Goal: Obtain resource: Download file/media

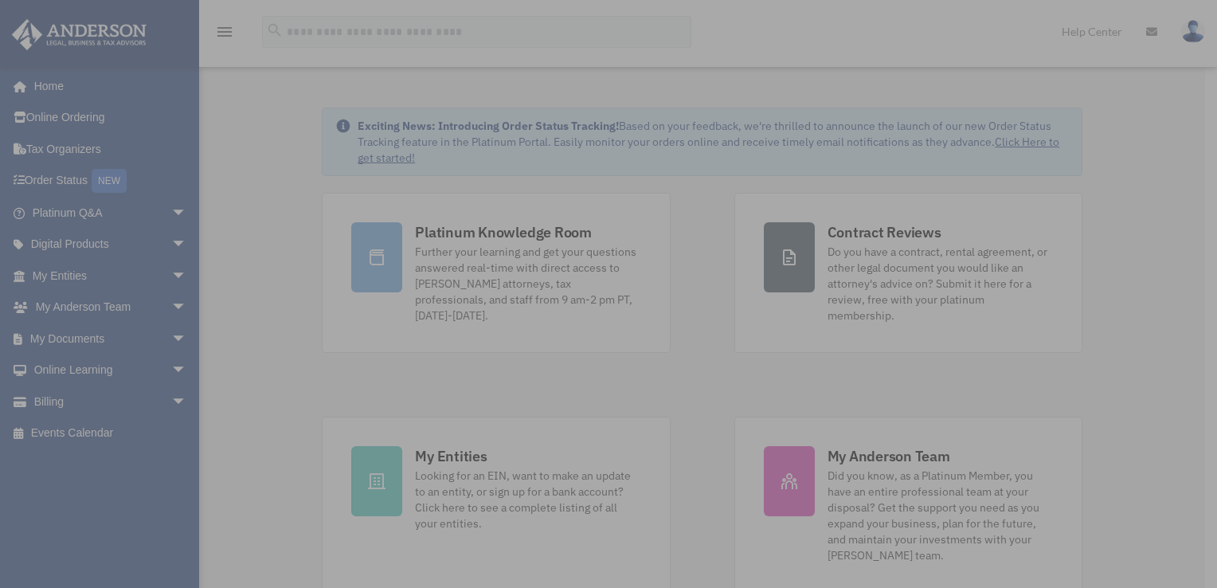
click at [169, 395] on div "x" at bounding box center [608, 294] width 1217 height 588
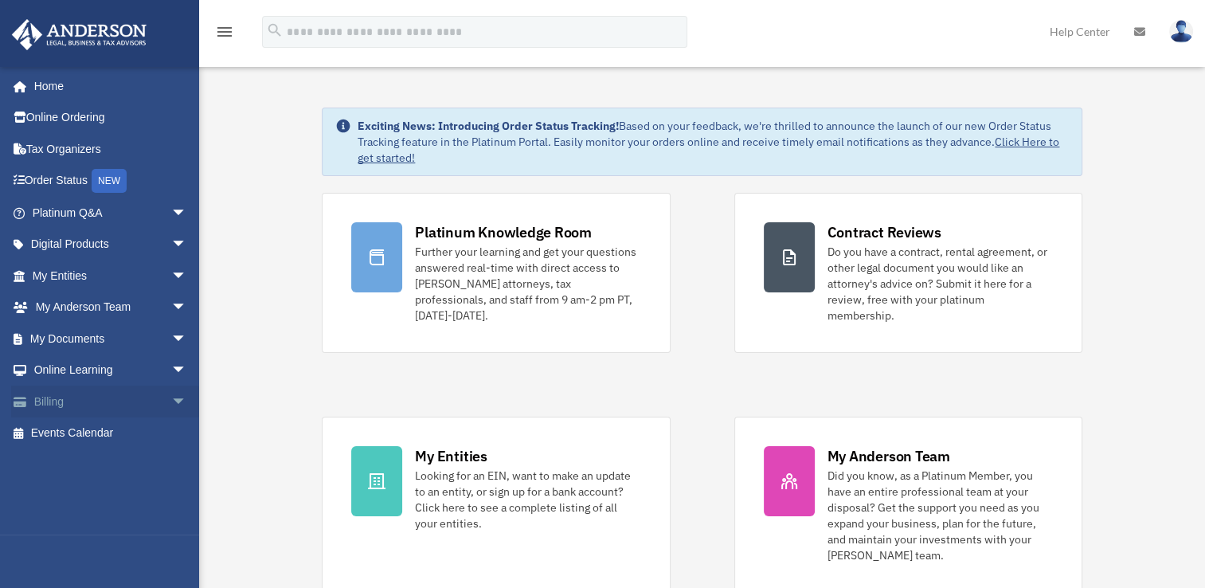
click at [171, 394] on span "arrow_drop_down" at bounding box center [187, 401] width 32 height 33
click at [124, 491] on link "Manage Payments" at bounding box center [116, 497] width 189 height 32
click at [581, 374] on div "Platinum Knowledge Room Further your learning and get your questions answered r…" at bounding box center [702, 393] width 760 height 400
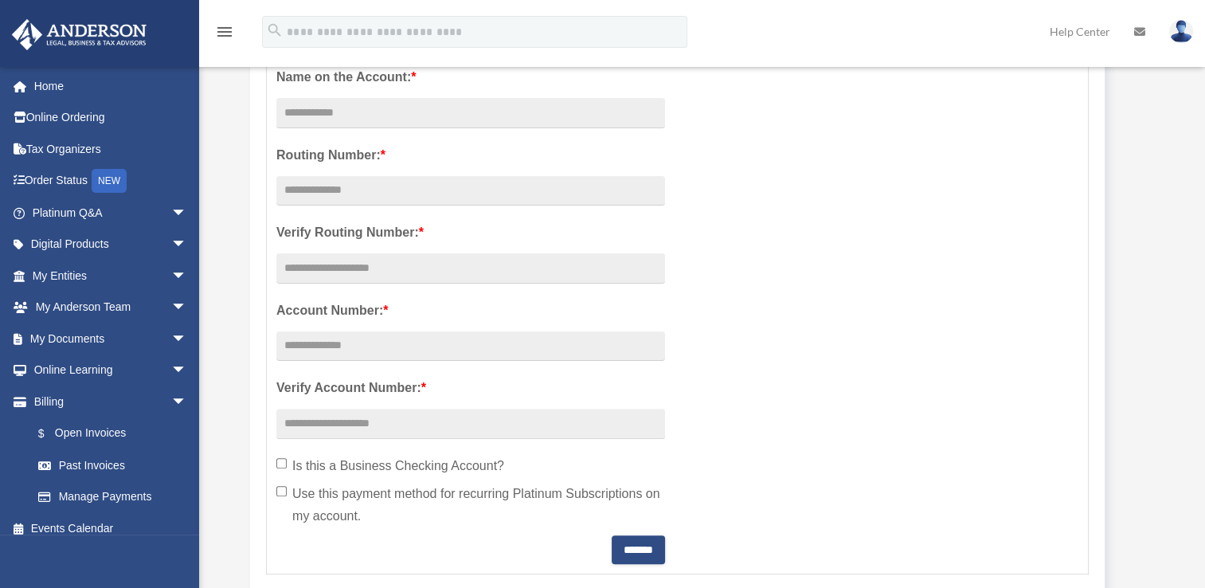
scroll to position [380, 0]
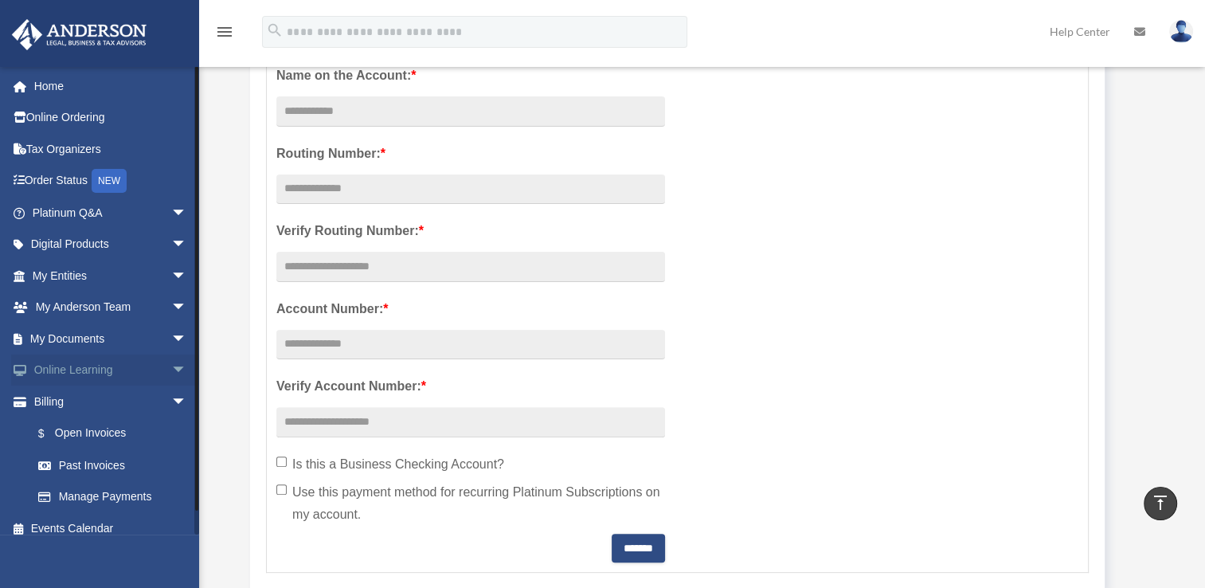
click at [171, 377] on span "arrow_drop_down" at bounding box center [187, 370] width 32 height 33
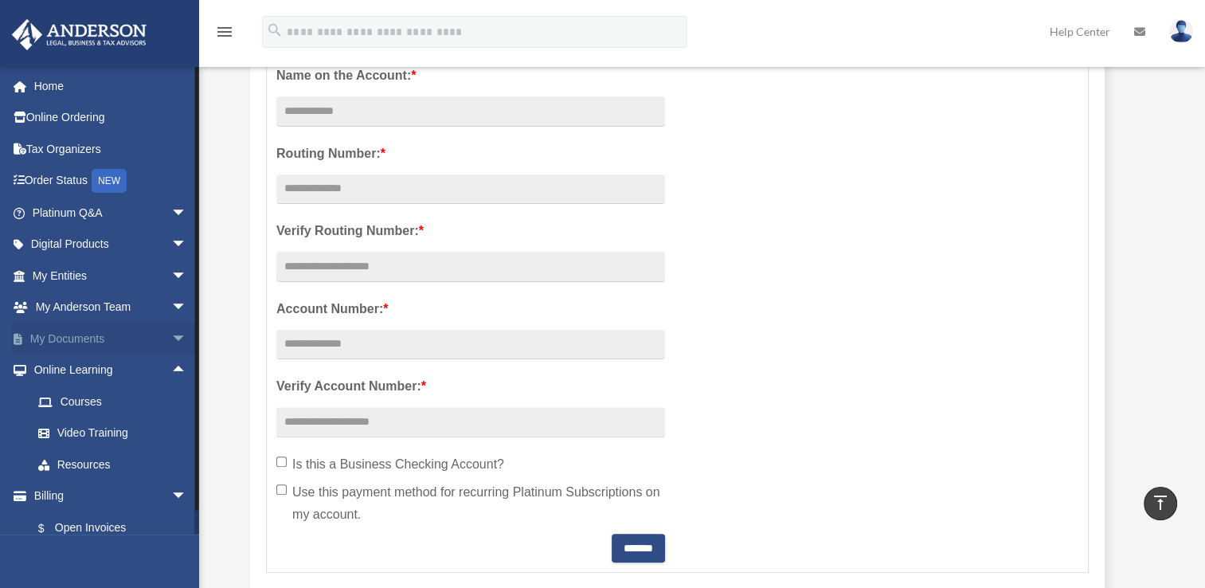
click at [171, 338] on span "arrow_drop_down" at bounding box center [187, 338] width 32 height 33
click at [171, 495] on span "arrow_drop_up" at bounding box center [187, 496] width 32 height 33
click at [171, 339] on span "arrow_drop_up" at bounding box center [187, 338] width 32 height 33
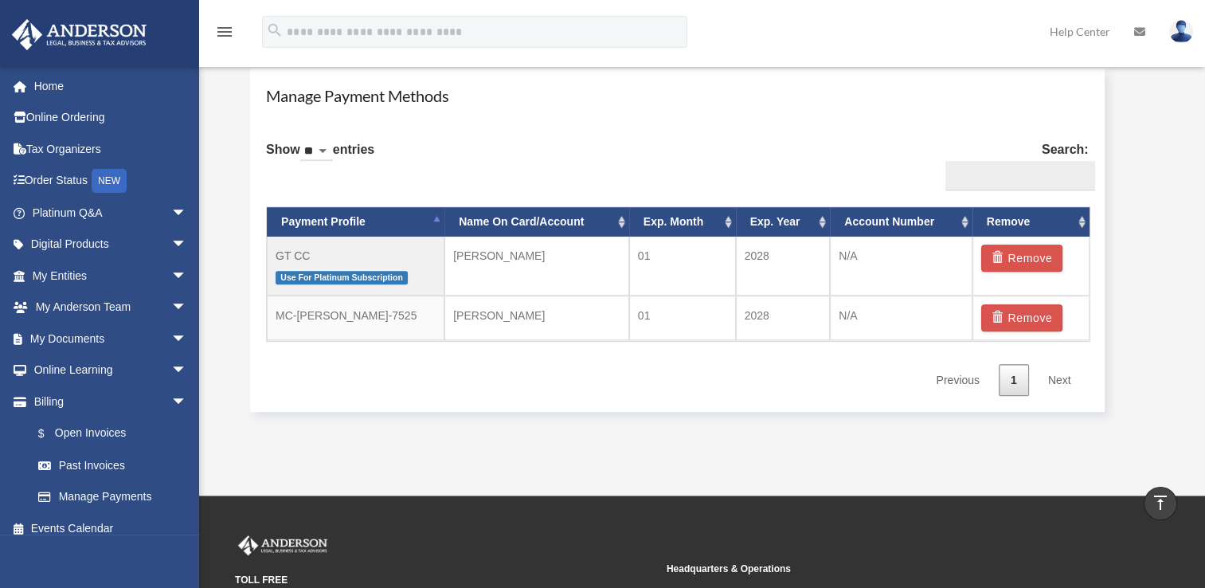
scroll to position [940, 0]
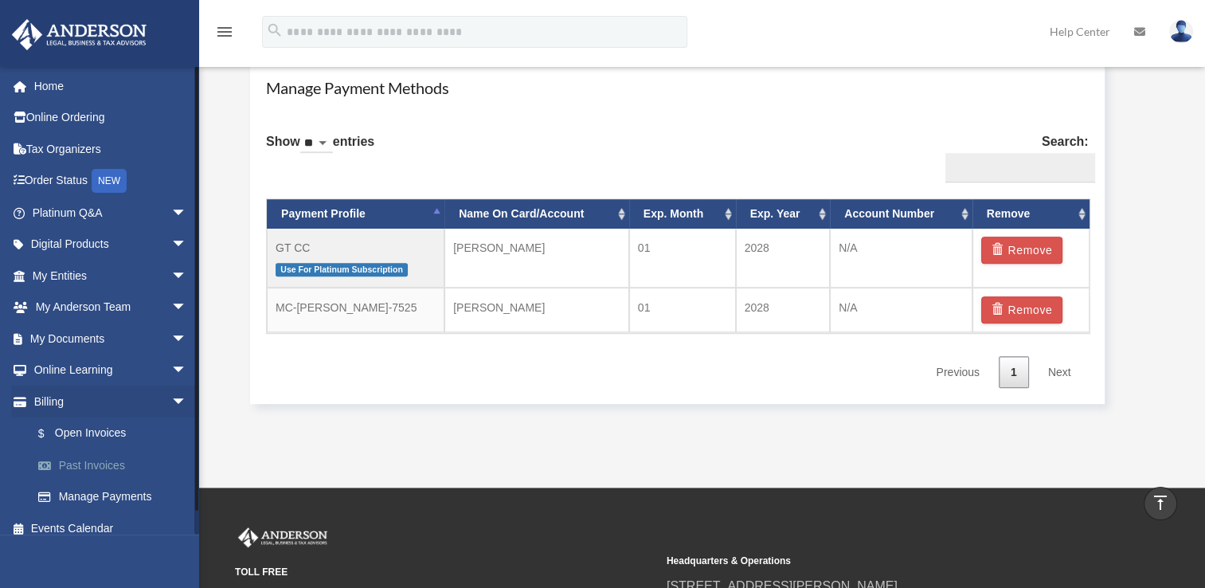
click at [80, 455] on link "Past Invoices" at bounding box center [116, 465] width 189 height 32
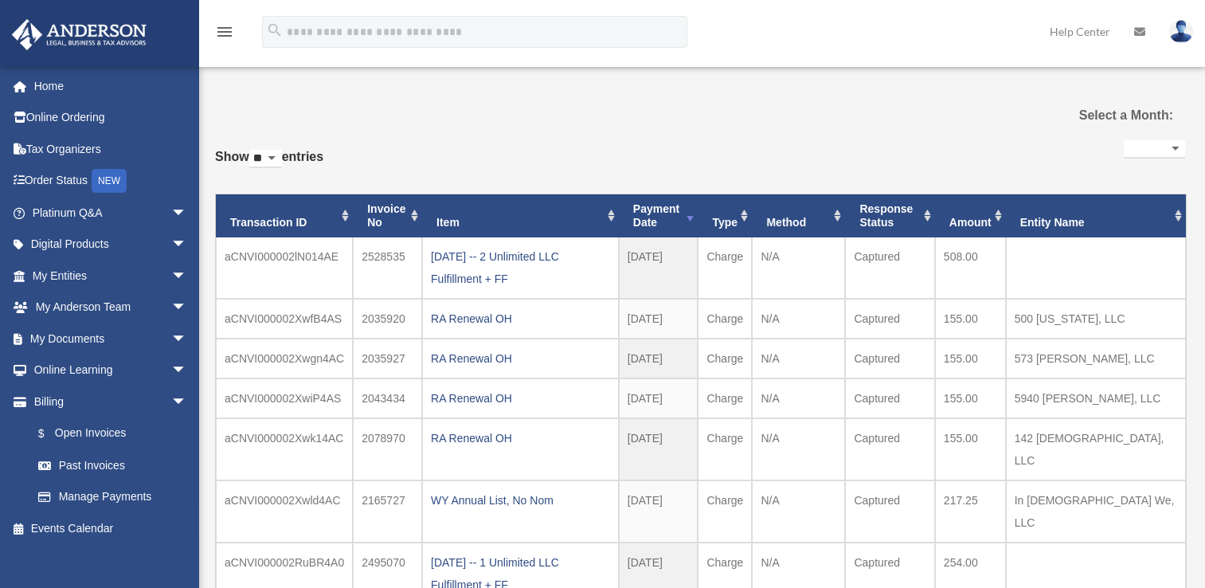
select select
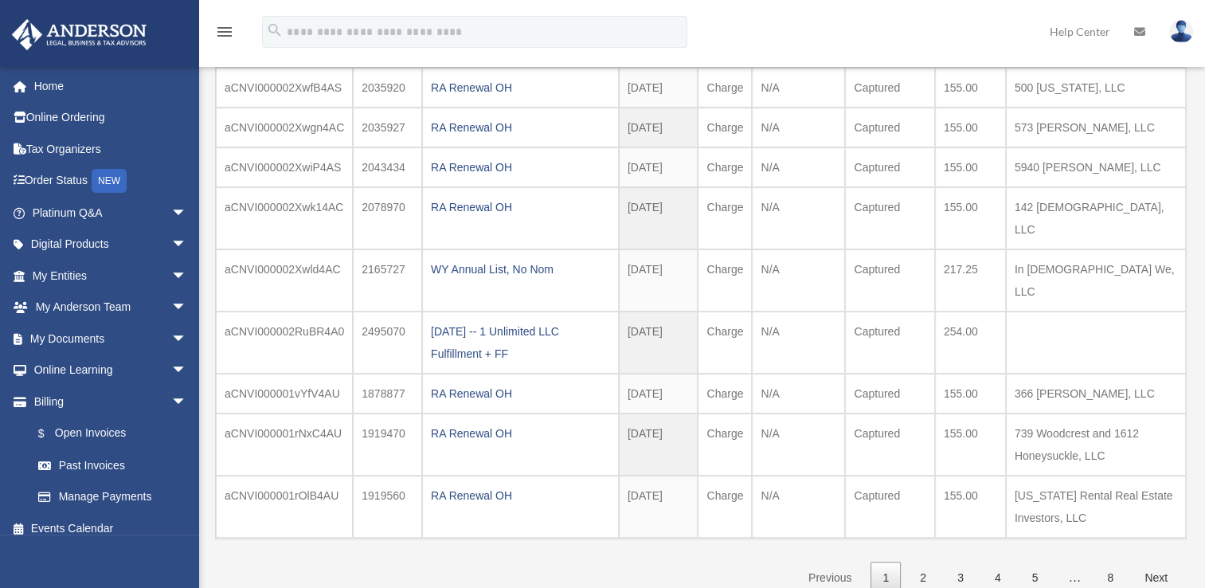
scroll to position [232, 0]
click at [927, 561] on link "2" at bounding box center [923, 577] width 30 height 33
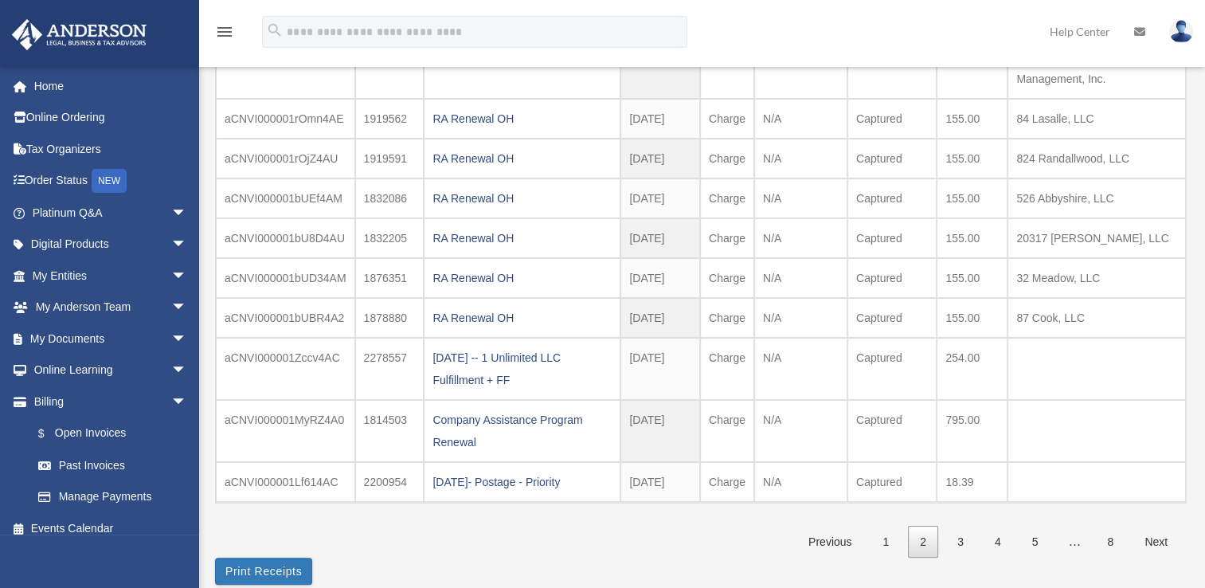
scroll to position [204, 0]
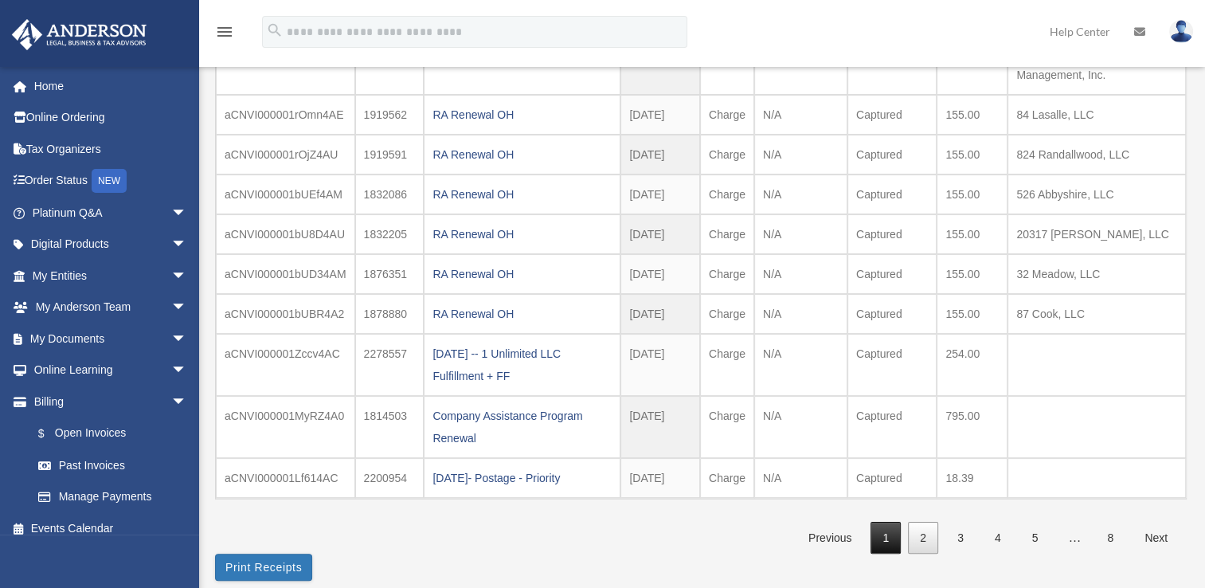
click at [887, 534] on link "1" at bounding box center [885, 538] width 30 height 33
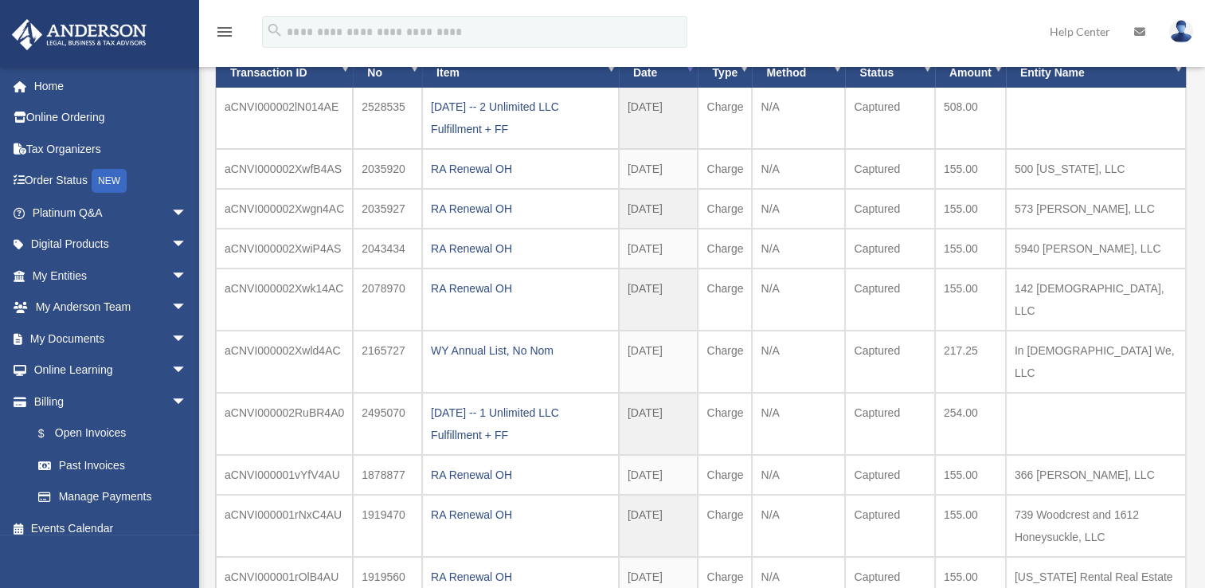
scroll to position [105, 0]
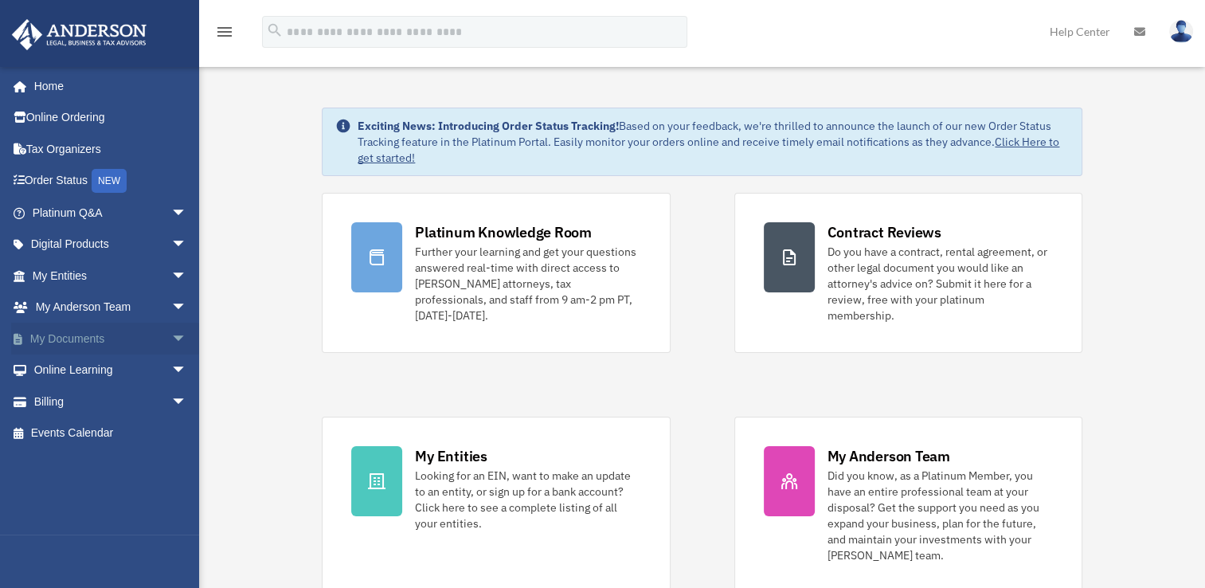
click at [171, 336] on span "arrow_drop_down" at bounding box center [187, 338] width 32 height 33
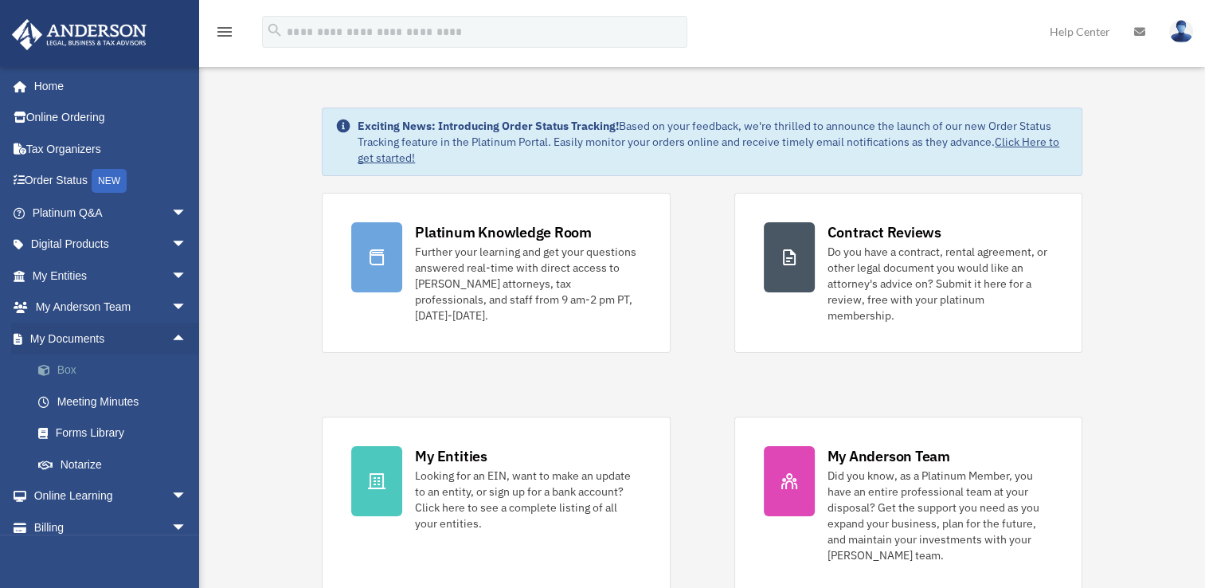
click at [67, 362] on link "Box" at bounding box center [116, 370] width 189 height 32
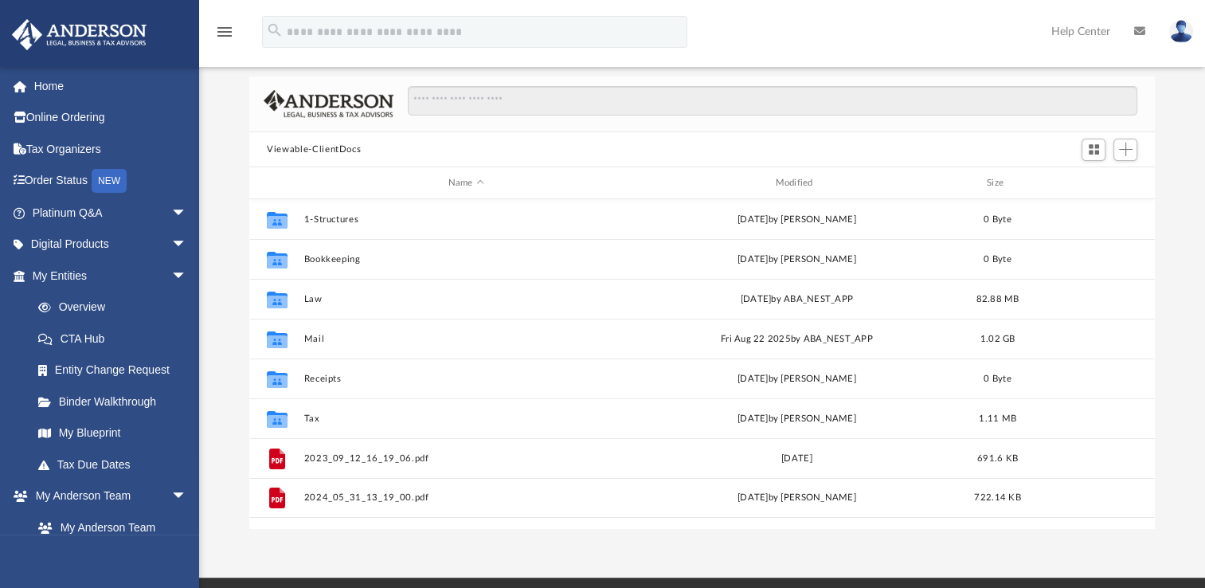
scroll to position [78, 0]
click at [803, 172] on div "Name Modified Size" at bounding box center [701, 183] width 905 height 32
click at [804, 176] on div "Modified" at bounding box center [797, 183] width 324 height 14
click at [805, 181] on div "Modified" at bounding box center [797, 183] width 324 height 14
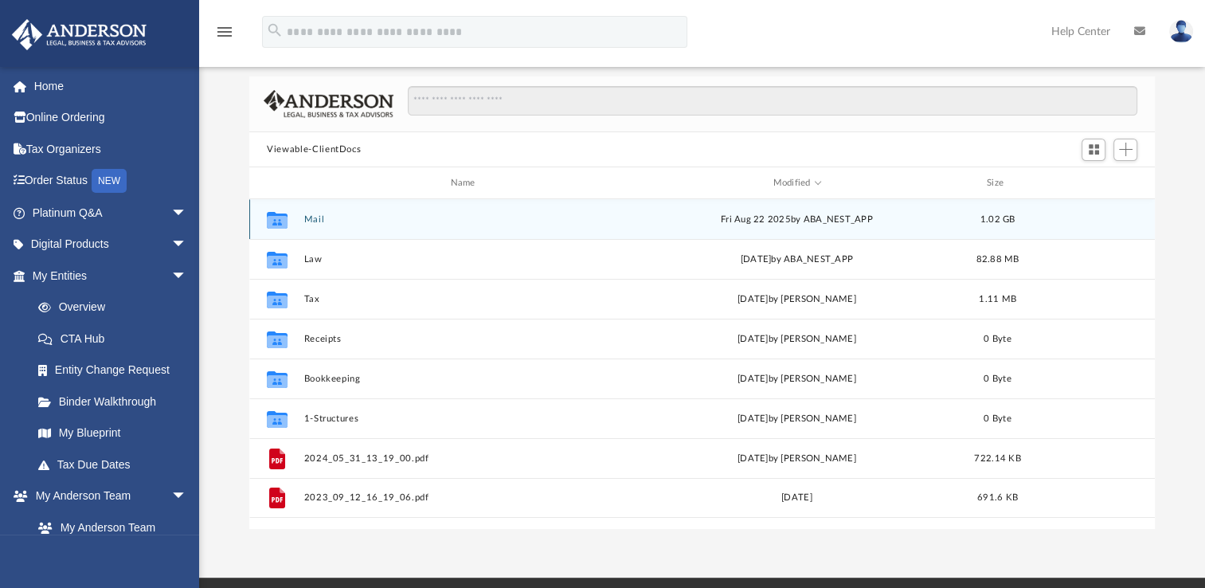
click at [310, 212] on div "Collaborated Folder Mail Fri Aug 22 2025 by ABA_NEST_APP 1.02 GB" at bounding box center [701, 219] width 905 height 40
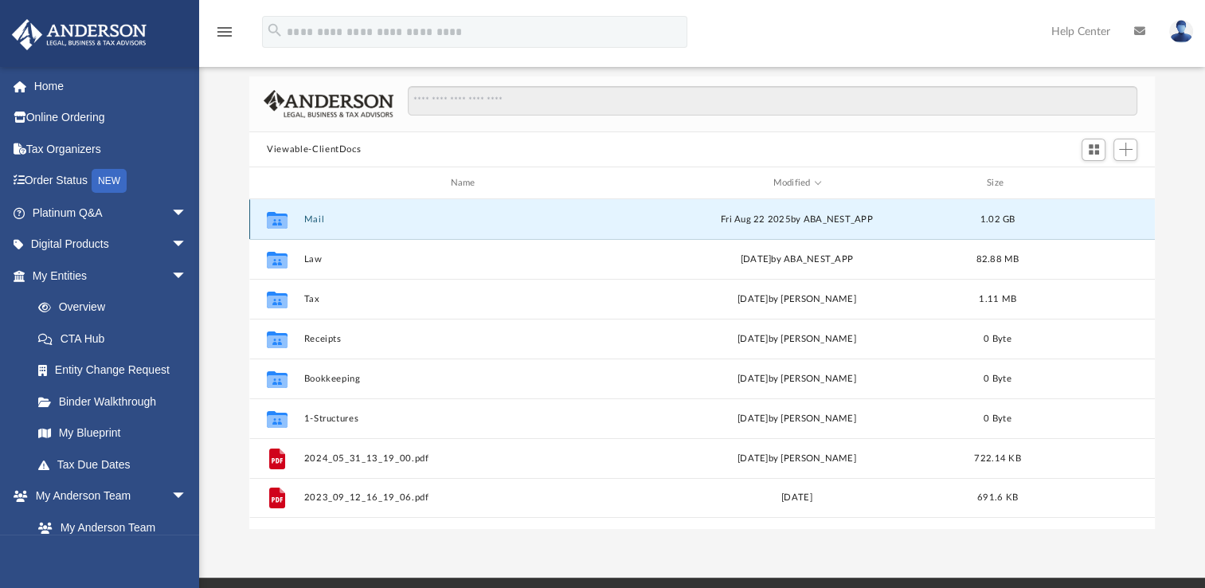
click at [315, 219] on button "Mail" at bounding box center [466, 219] width 324 height 10
click at [316, 217] on button "Mail" at bounding box center [466, 219] width 324 height 10
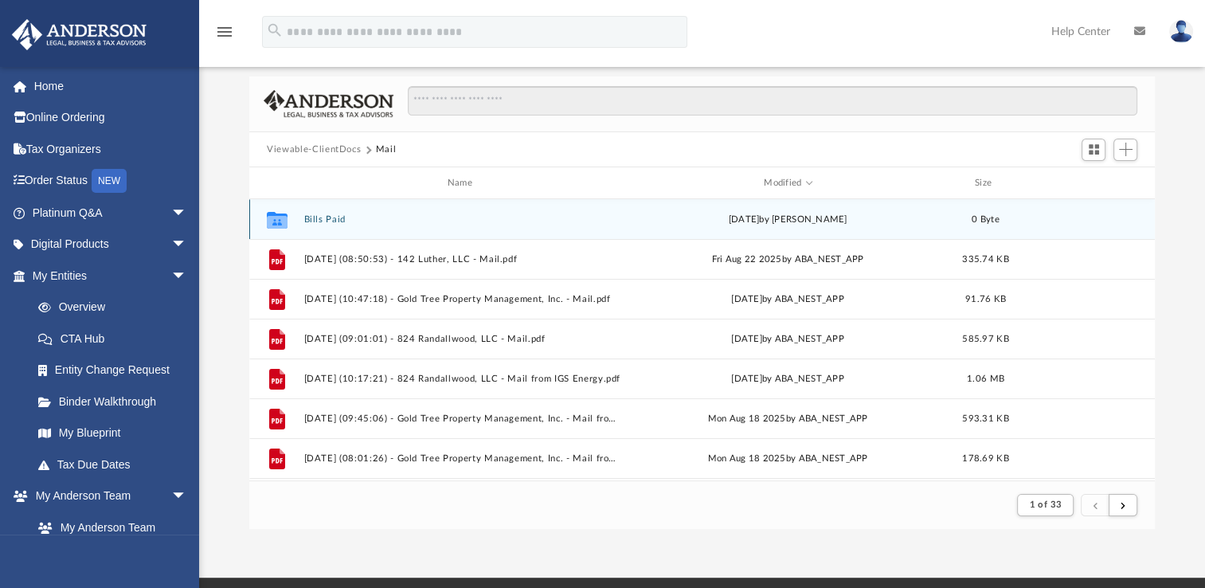
scroll to position [301, 893]
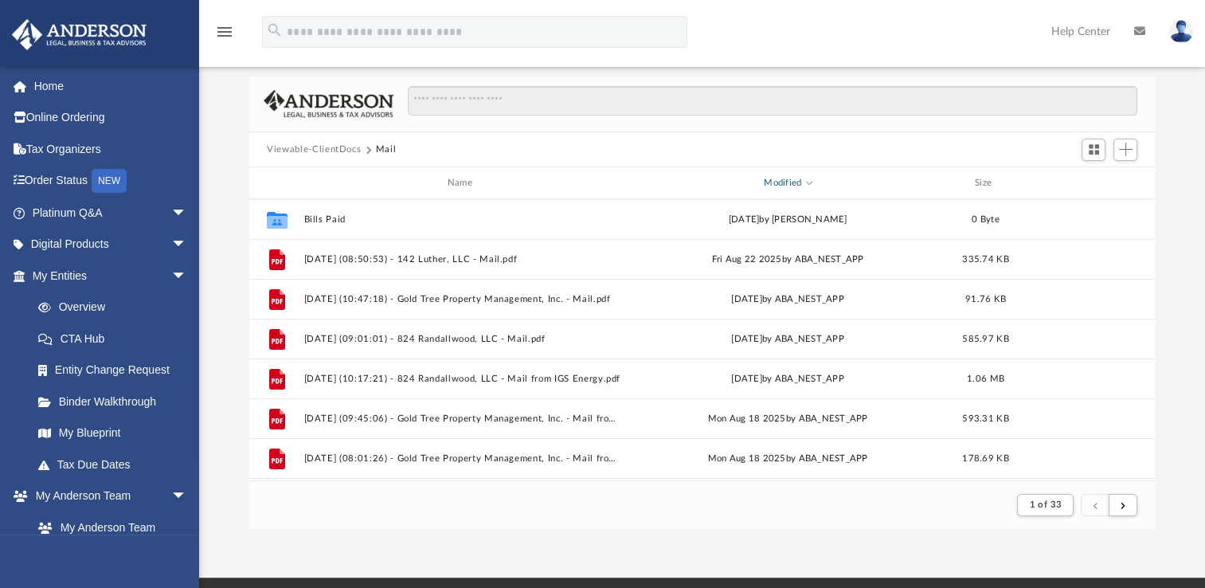
click at [796, 178] on div "Modified" at bounding box center [787, 183] width 319 height 14
click at [799, 183] on div "Modified" at bounding box center [787, 183] width 319 height 14
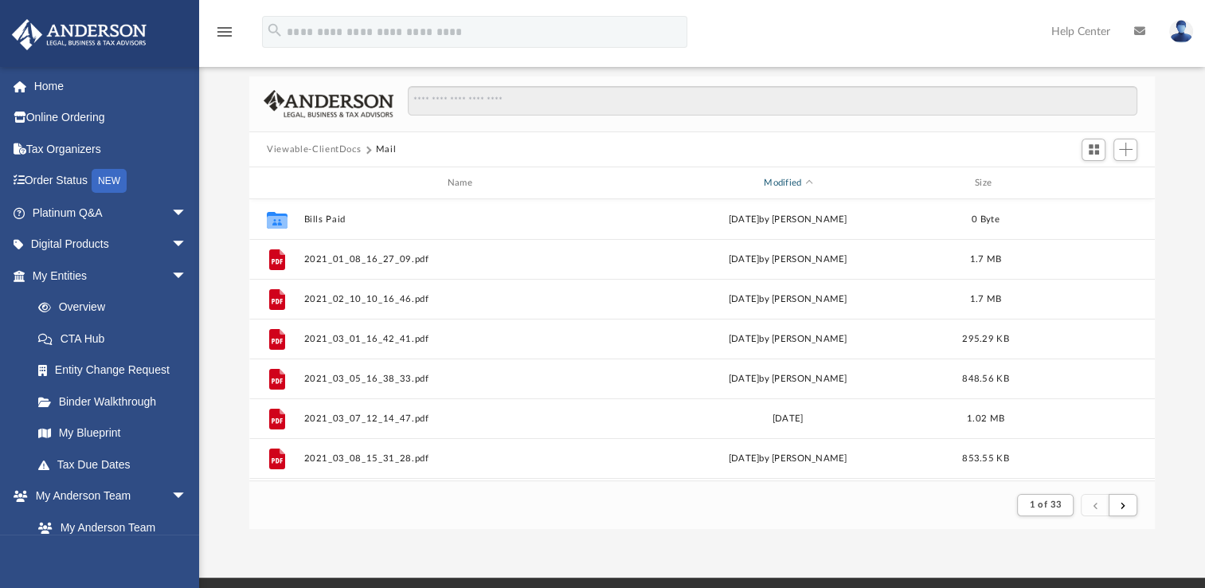
click at [799, 183] on div "Modified" at bounding box center [787, 183] width 319 height 14
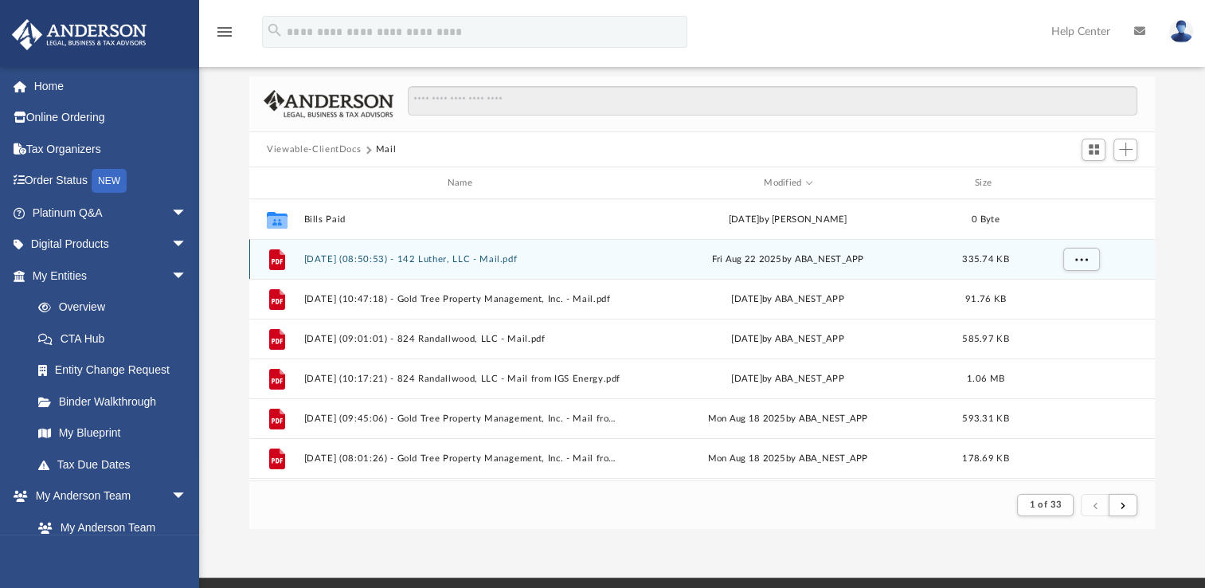
click at [487, 259] on button "2025.08.22 (08:50:53) - 142 Luther, LLC - Mail.pdf" at bounding box center [463, 259] width 318 height 10
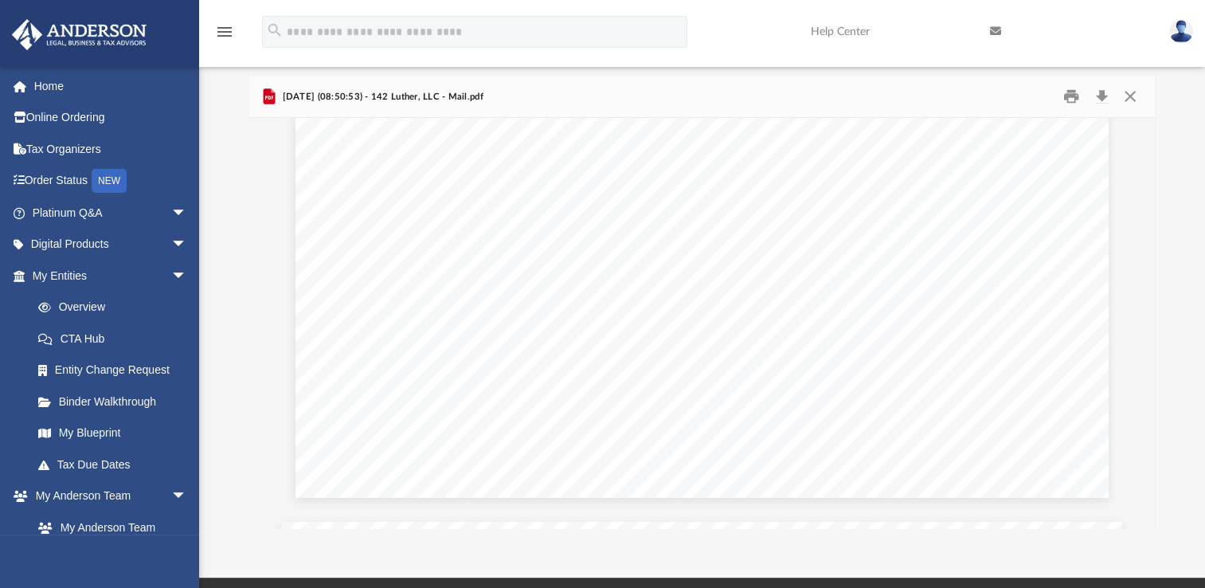
scroll to position [679, 0]
